Goal: Find contact information: Find contact information

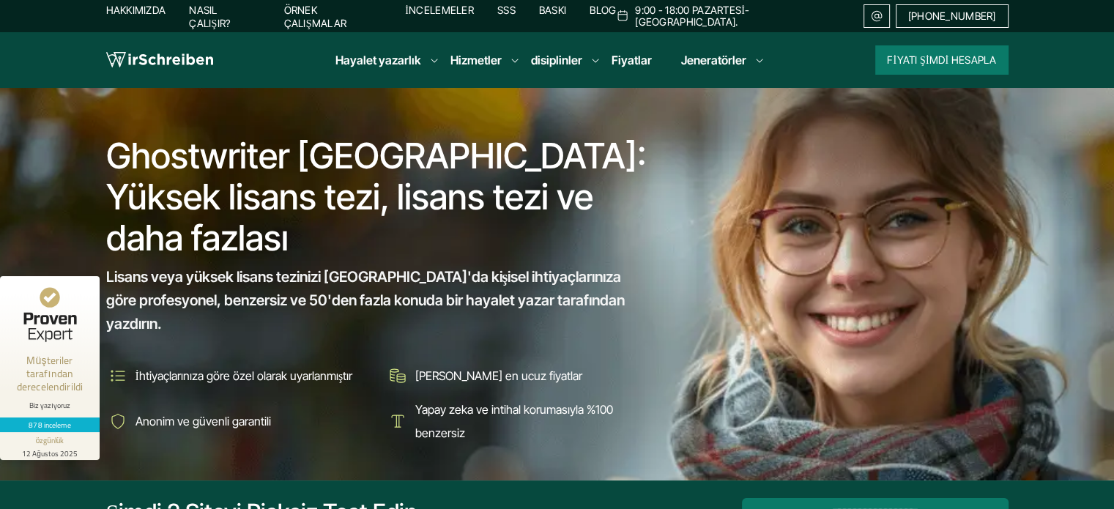
click at [616, 16] on font "Blog" at bounding box center [603, 10] width 26 height 12
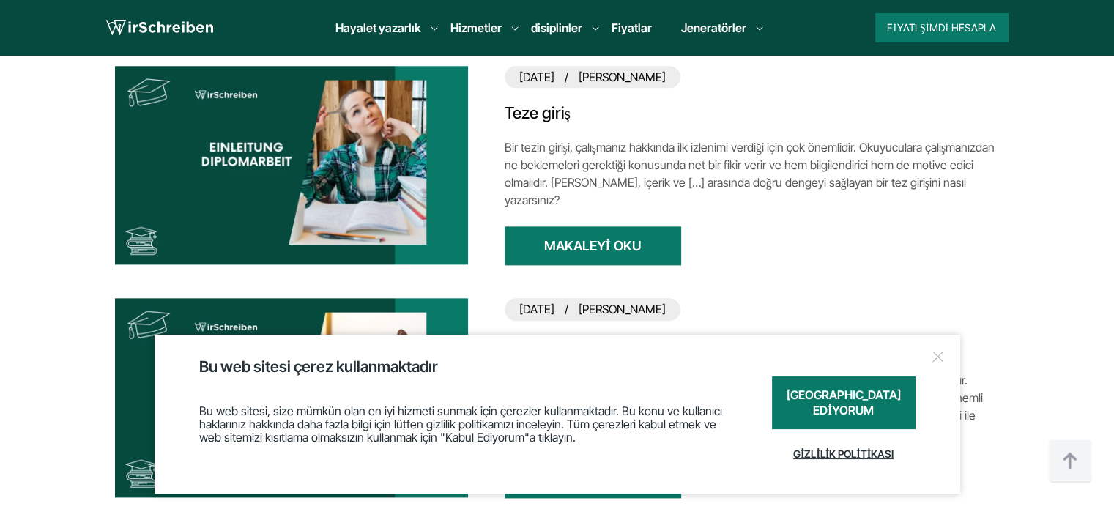
scroll to position [1758, 0]
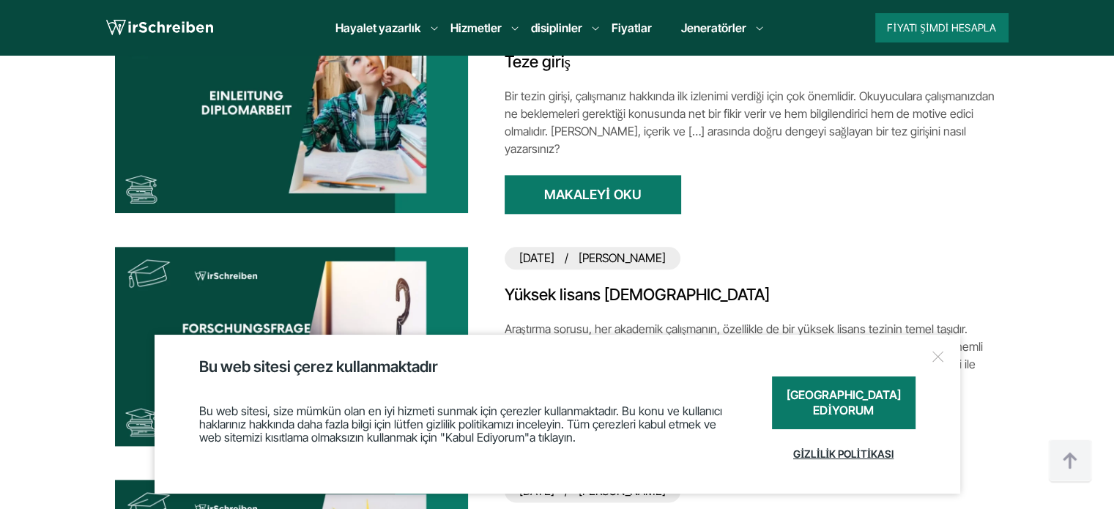
click at [933, 349] on div at bounding box center [938, 356] width 15 height 15
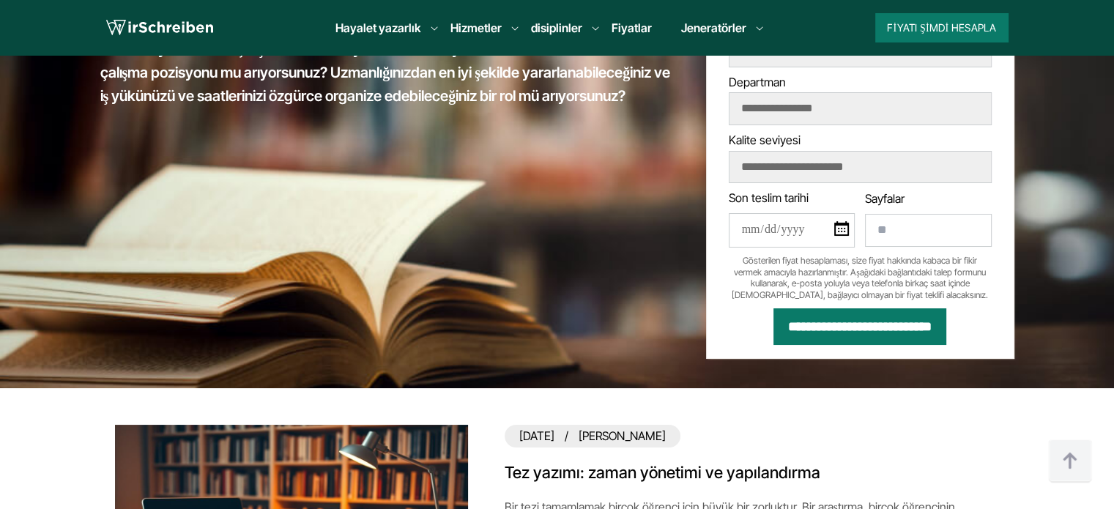
scroll to position [0, 0]
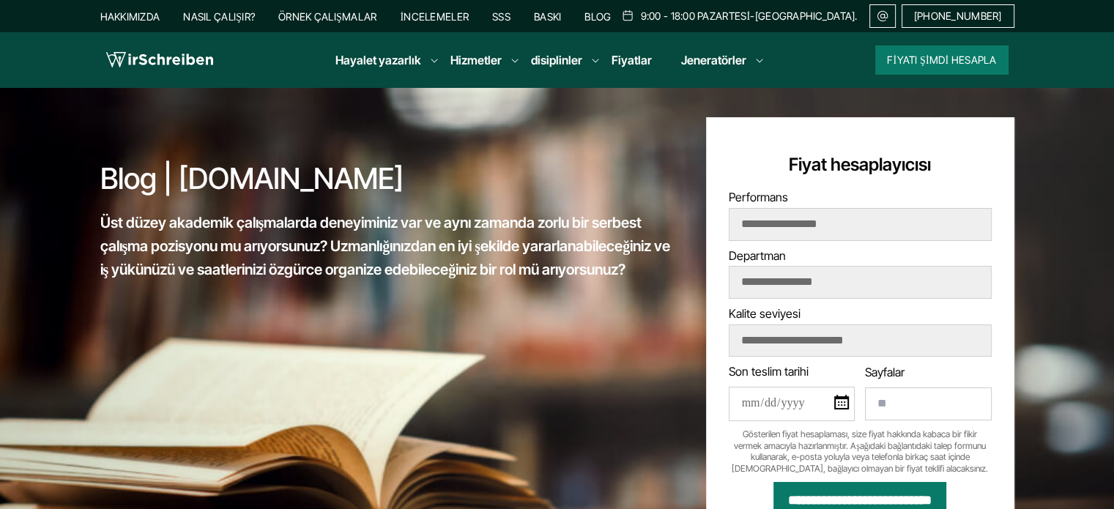
click at [889, 20] on img at bounding box center [882, 16] width 13 height 12
click at [114, 11] on font "Hakkımızda" at bounding box center [130, 16] width 60 height 12
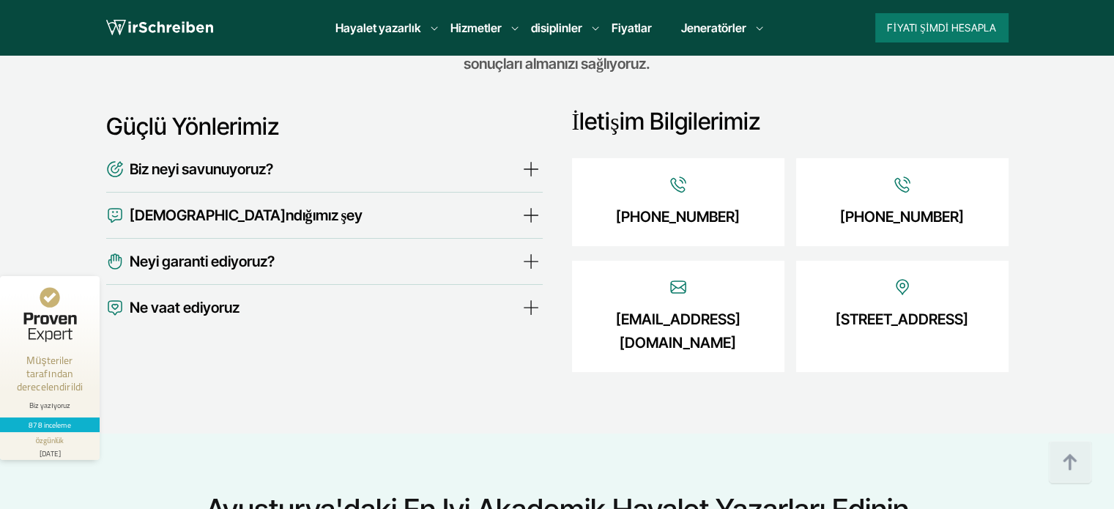
scroll to position [5040, 0]
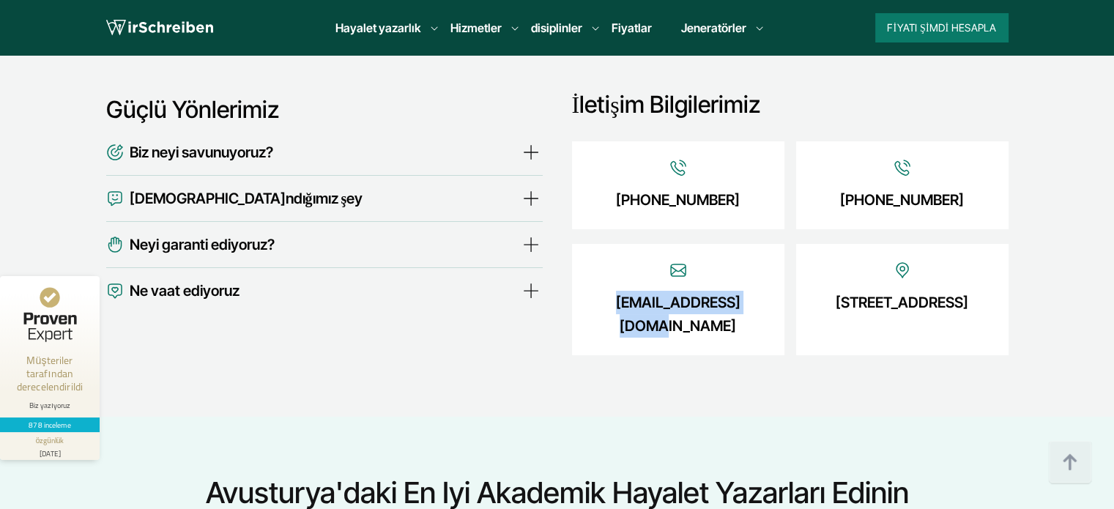
drag, startPoint x: 609, startPoint y: 276, endPoint x: 750, endPoint y: 276, distance: 141.4
click at [750, 276] on div "[EMAIL_ADDRESS][DOMAIN_NAME]" at bounding box center [678, 299] width 212 height 111
copy font "[EMAIL_ADDRESS][DOMAIN_NAME]"
